Goal: Information Seeking & Learning: Learn about a topic

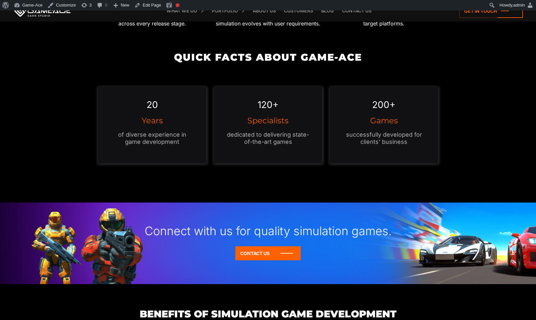
scroll to position [609, 0]
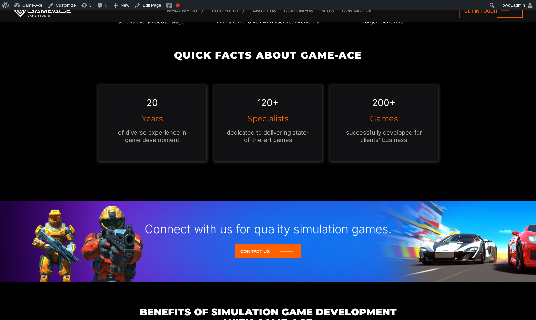
click at [321, 171] on div "120+ Specialists dedicated to delivering state-of-the-art games" at bounding box center [268, 128] width 116 height 86
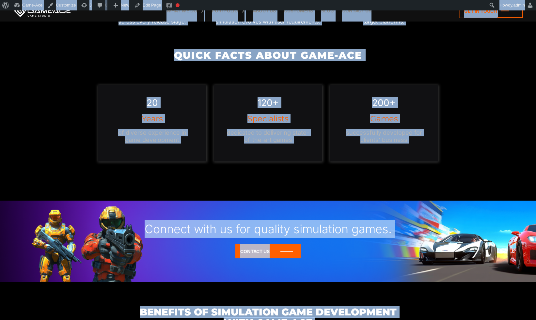
copy body "Simulation Game Development Game-Ace specializes in simulation game development…"
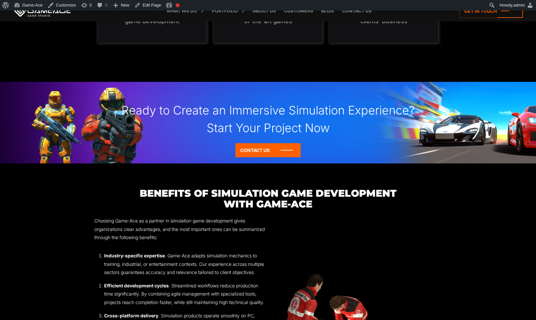
scroll to position [743, 0]
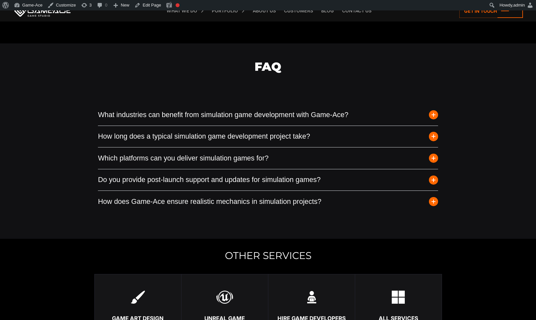
scroll to position [2075, 0]
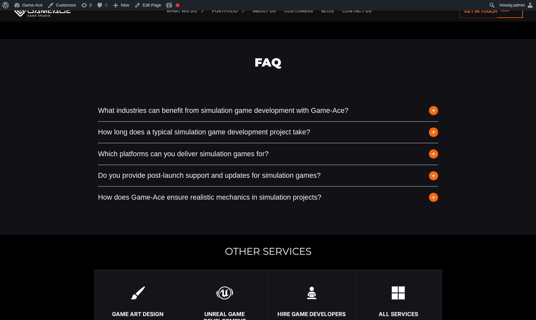
click at [272, 165] on button "Which platforms can you deliver simulation games for?" at bounding box center [268, 154] width 340 height 22
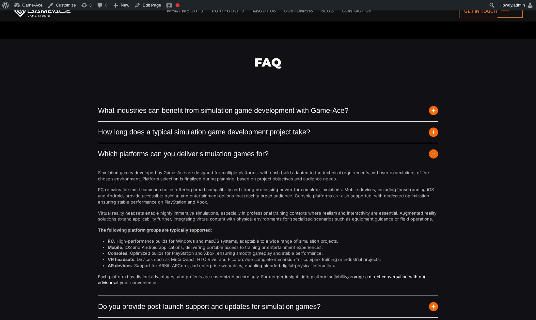
click at [272, 165] on button "Which platforms can you deliver simulation games for?" at bounding box center [268, 154] width 340 height 22
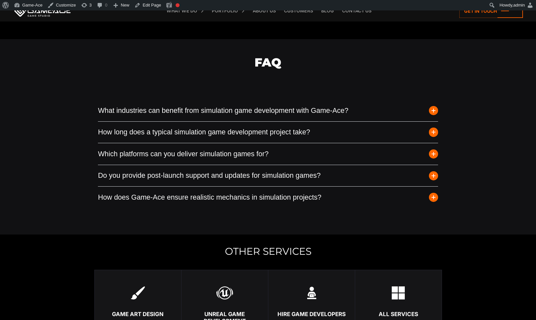
click at [273, 143] on button "How long does a typical simulation game development project take?" at bounding box center [268, 133] width 340 height 22
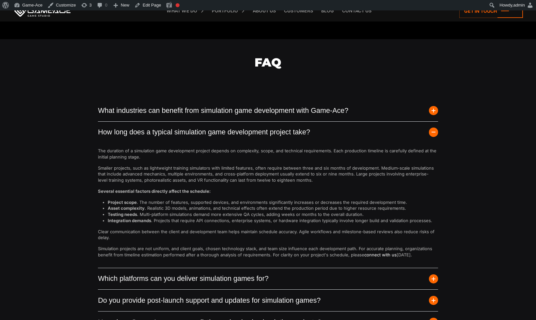
click at [273, 143] on button "How long does a typical simulation game development project take?" at bounding box center [268, 133] width 340 height 22
